Goal: Task Accomplishment & Management: Manage account settings

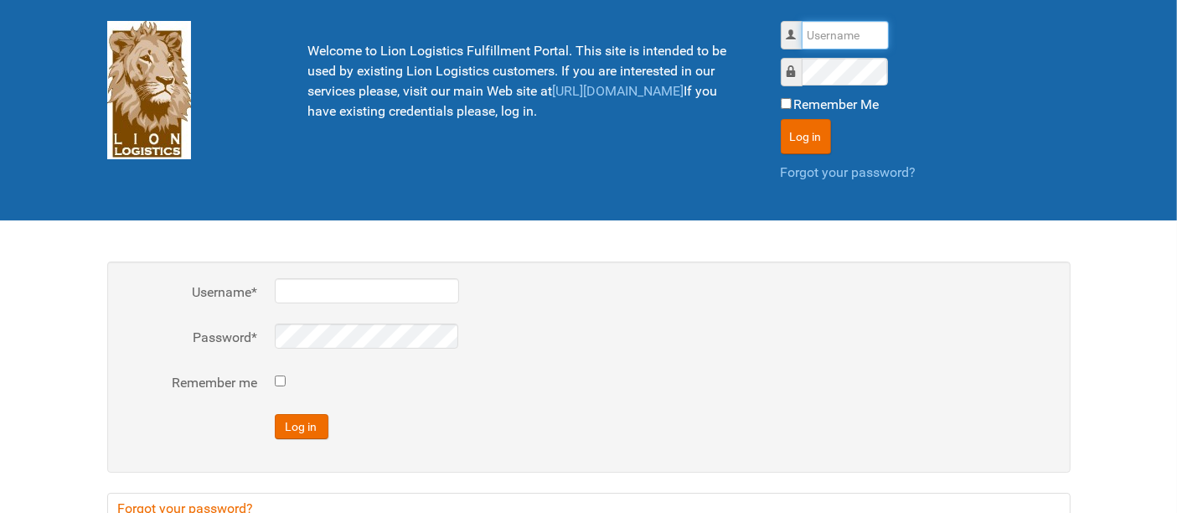
click at [836, 34] on input "Username" at bounding box center [845, 35] width 87 height 28
type input "al"
click at [781, 119] on button "Log in" at bounding box center [806, 136] width 50 height 35
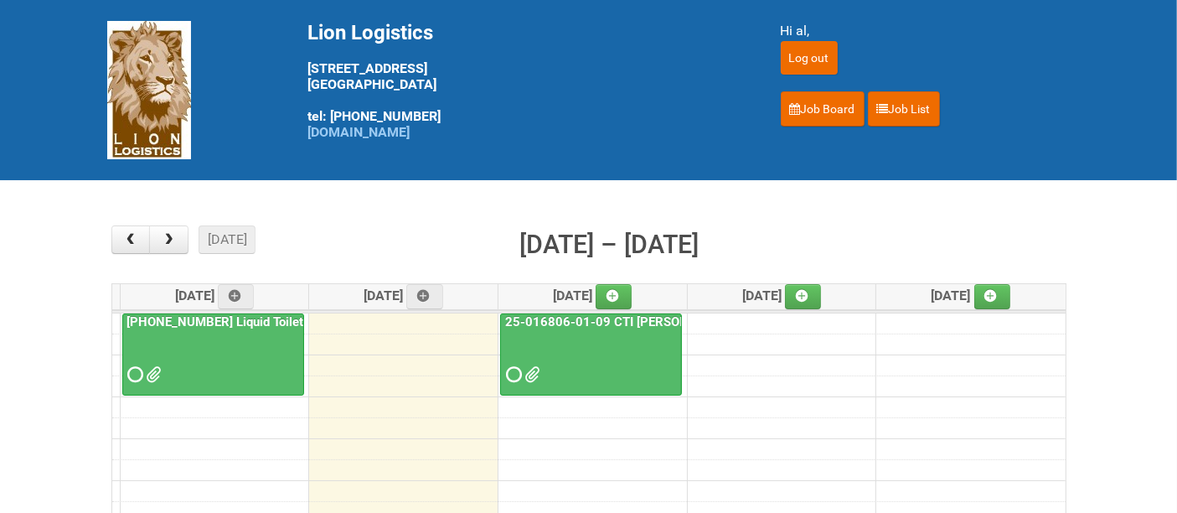
click at [638, 342] on div at bounding box center [591, 360] width 178 height 54
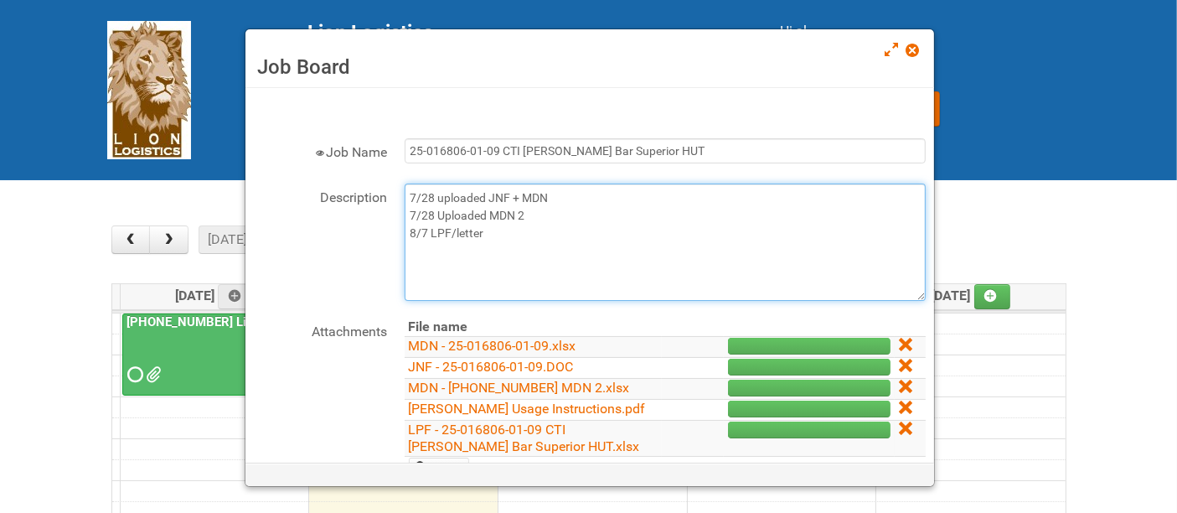
click at [588, 233] on textarea "7/28 uploaded JNF + MDN 7/28 Uploaded MDN 2 8/7 LPF/letter" at bounding box center [665, 242] width 521 height 117
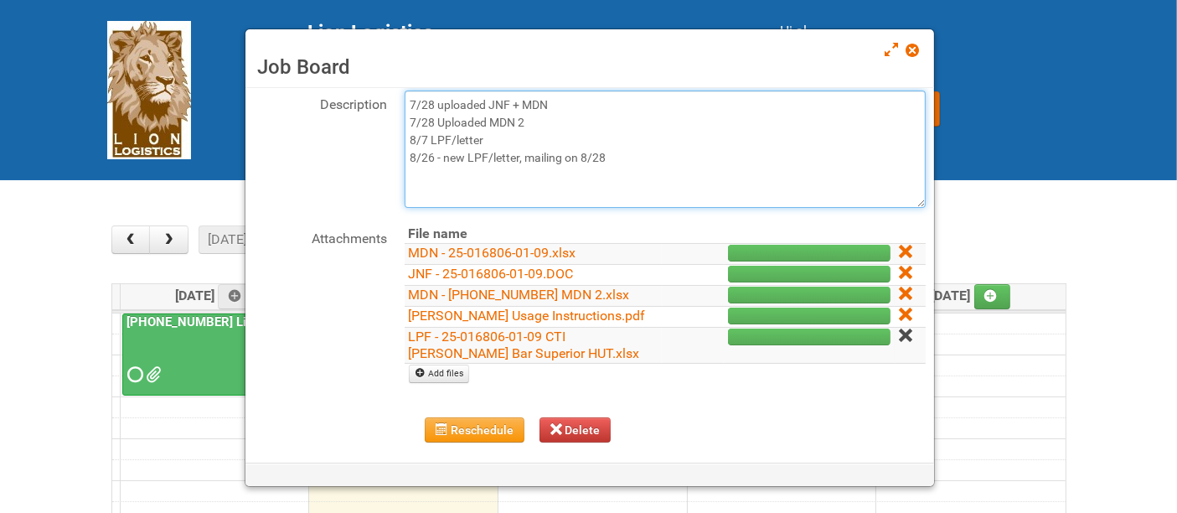
type textarea "7/28 uploaded JNF + MDN 7/28 Uploaded MDN 2 8/7 LPF/letter 8/26 - new LPF/lette…"
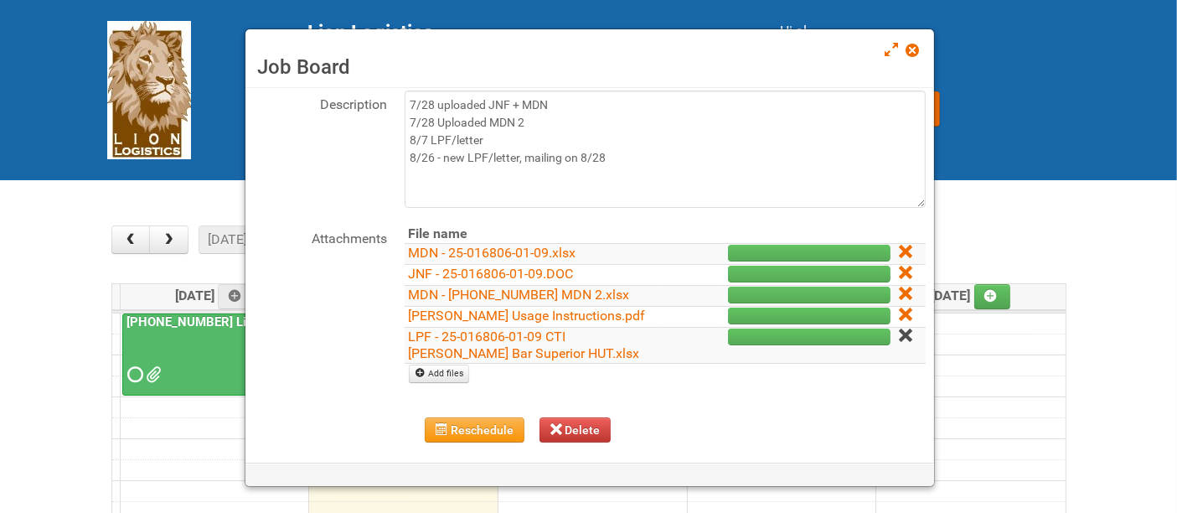
click at [899, 333] on icon at bounding box center [905, 335] width 12 height 12
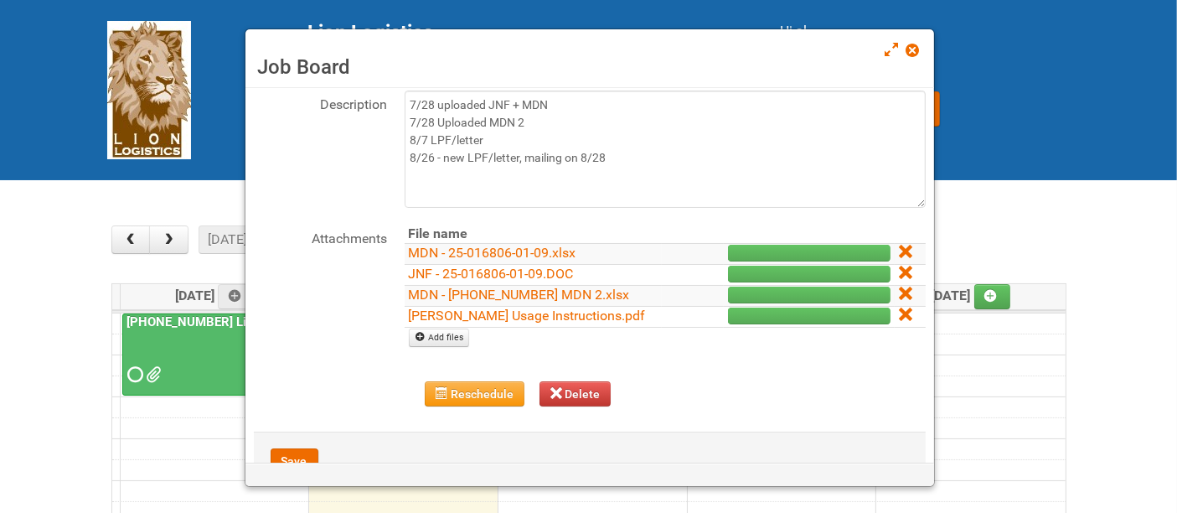
drag, startPoint x: 896, startPoint y: 307, endPoint x: 682, endPoint y: 68, distance: 320.4
click at [899, 308] on icon at bounding box center [905, 314] width 12 height 12
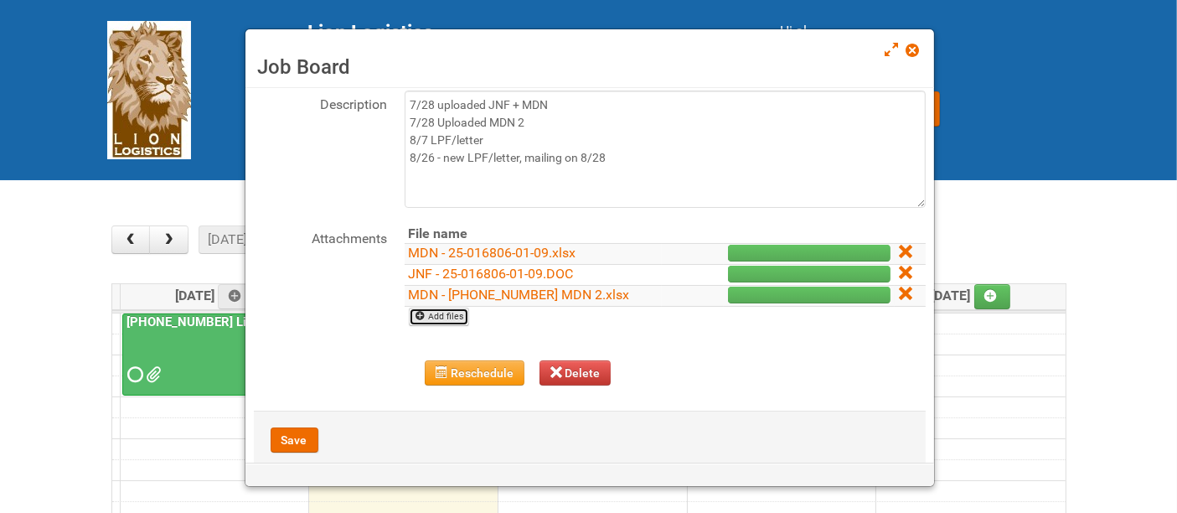
click at [453, 309] on link "Add files" at bounding box center [439, 317] width 61 height 18
type input "C:\fakepath\[PERSON_NAME] Usage Instructions_V1.pdf"
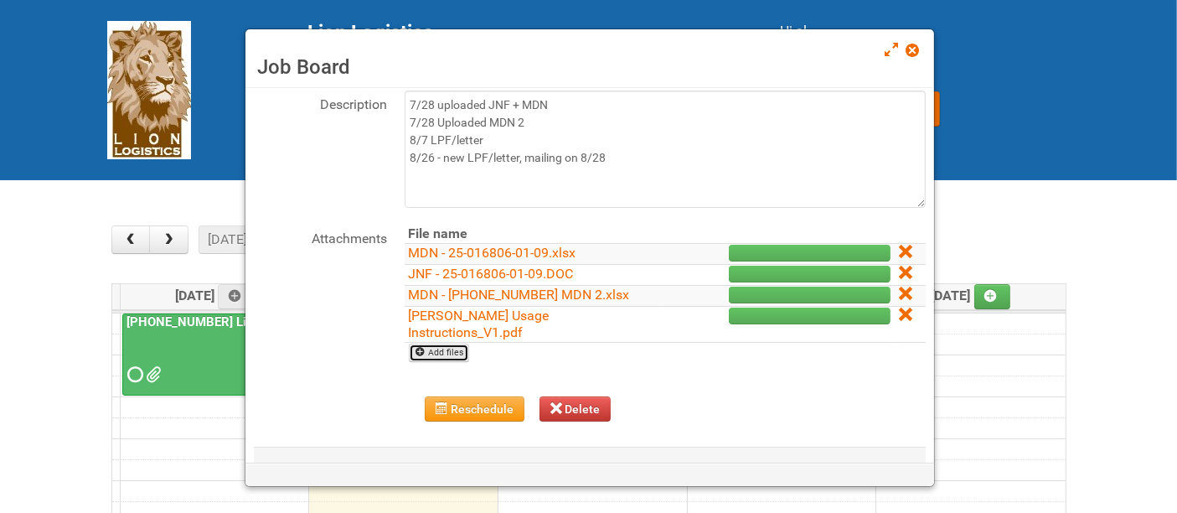
click at [454, 344] on link "Add files" at bounding box center [439, 353] width 61 height 18
type input "C:\fakepath\LPF_REV - 25-016806-01-09.xlsx"
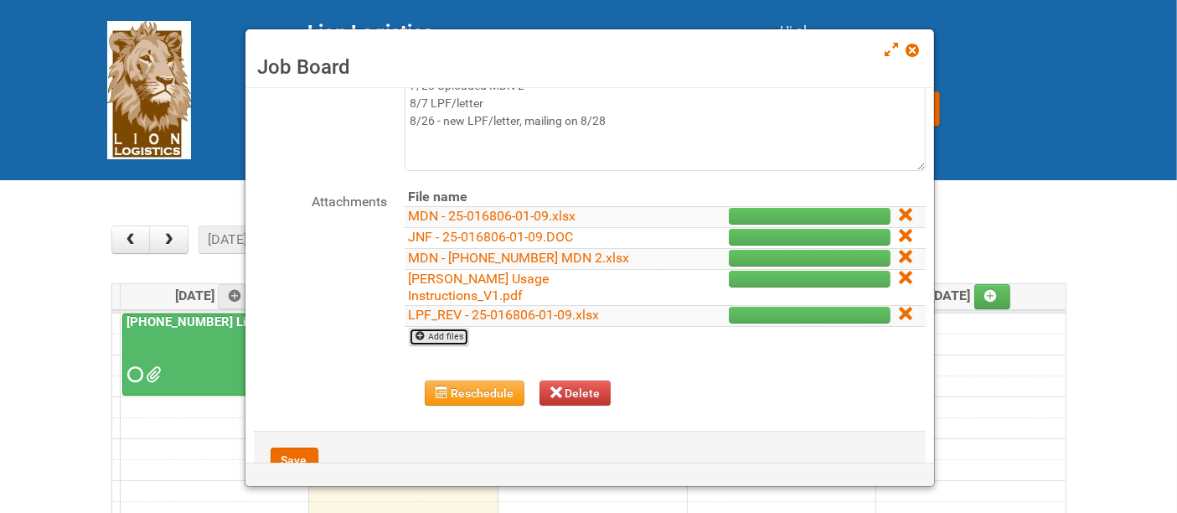
scroll to position [164, 0]
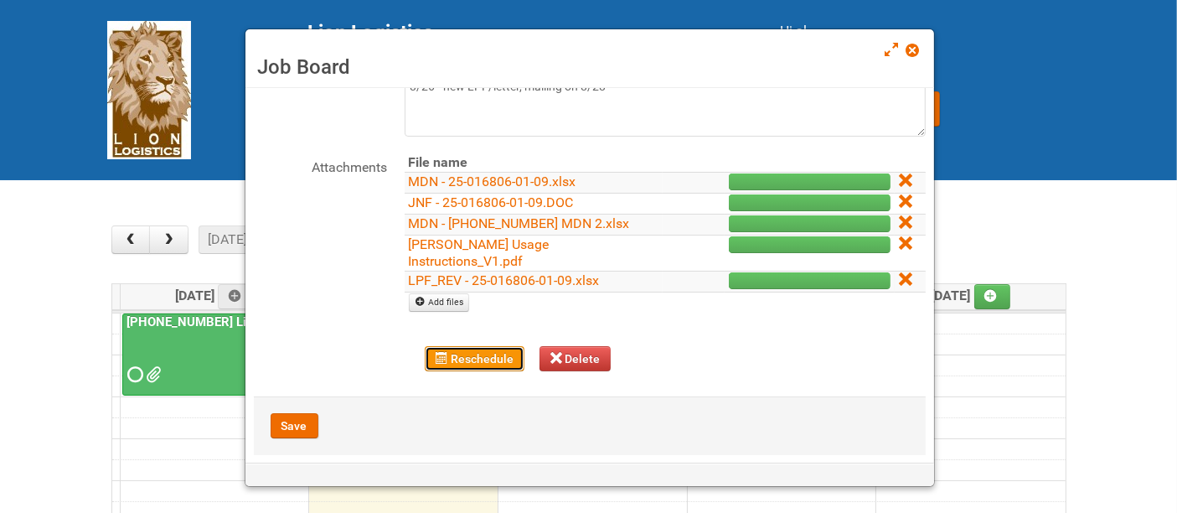
click at [456, 346] on button "Reschedule" at bounding box center [475, 358] width 100 height 25
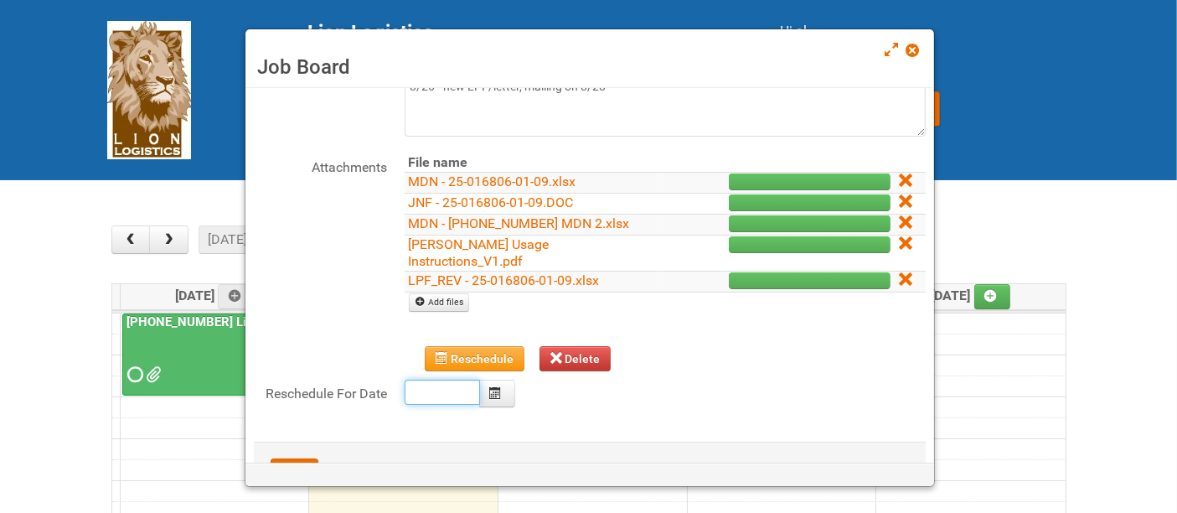
click at [447, 370] on body "Lion Logistics [STREET_ADDRESS] tel: [PHONE_NUMBER] [DOMAIN_NAME] Hi al, Log ou…" at bounding box center [588, 510] width 1177 height 1021
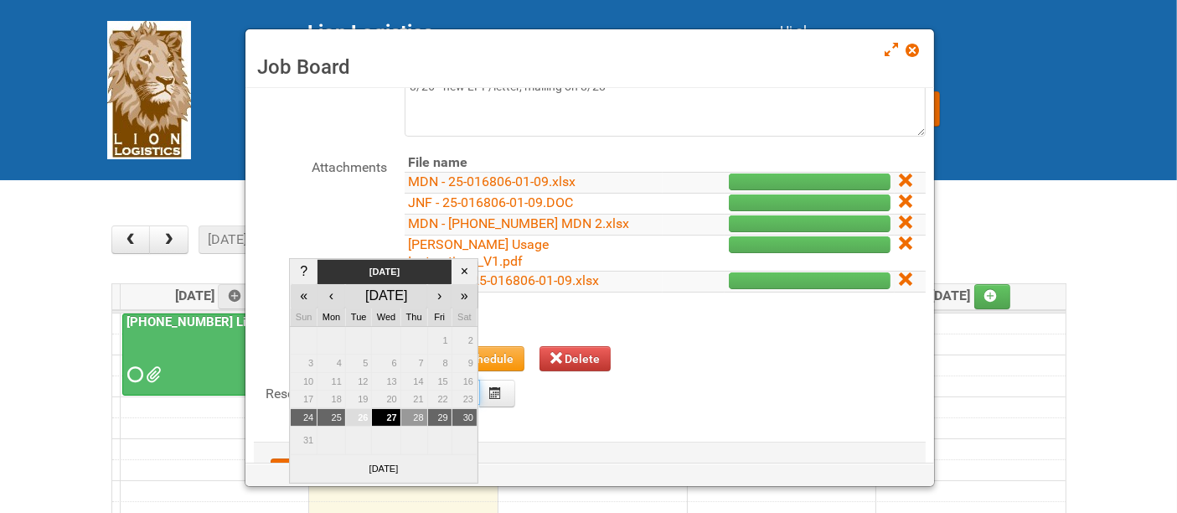
click at [416, 412] on td "28" at bounding box center [414, 417] width 27 height 18
type input "[DATE]"
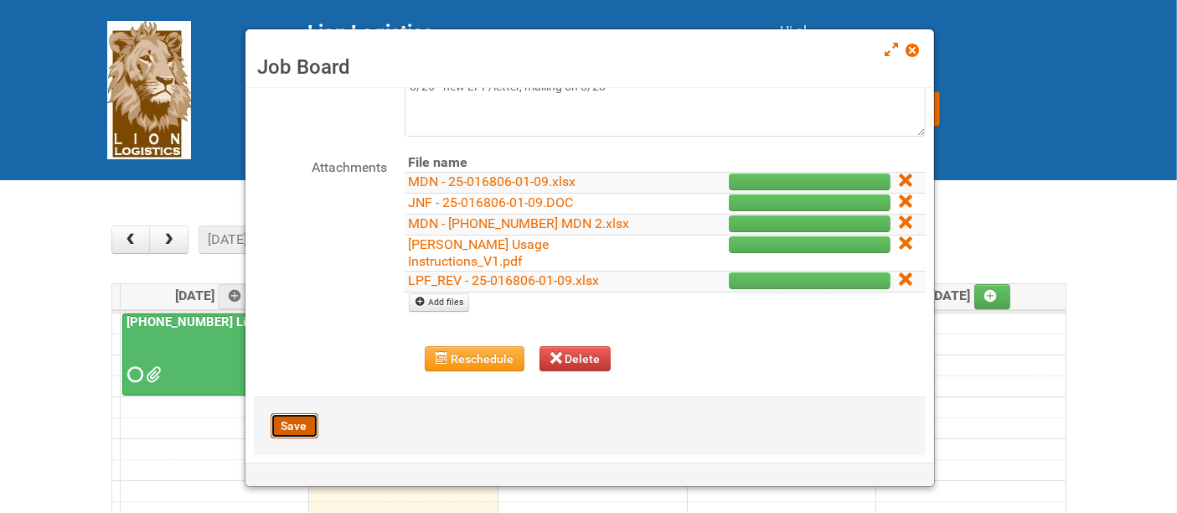
click at [292, 417] on button "Save" at bounding box center [295, 425] width 48 height 25
